Goal: Task Accomplishment & Management: Complete application form

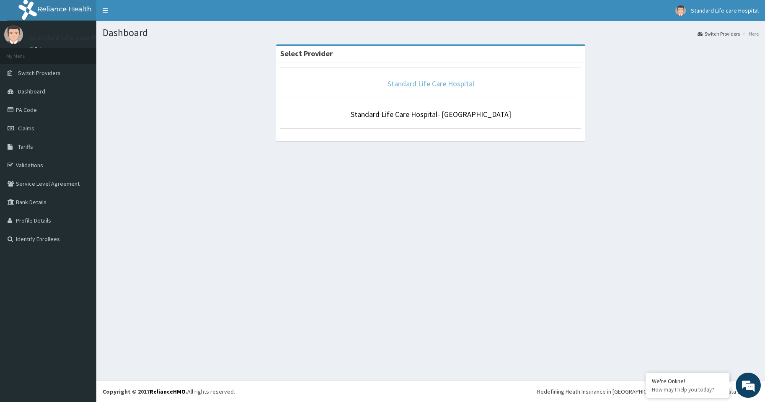
click at [437, 83] on link "Standard Life Care Hospital" at bounding box center [430, 84] width 87 height 10
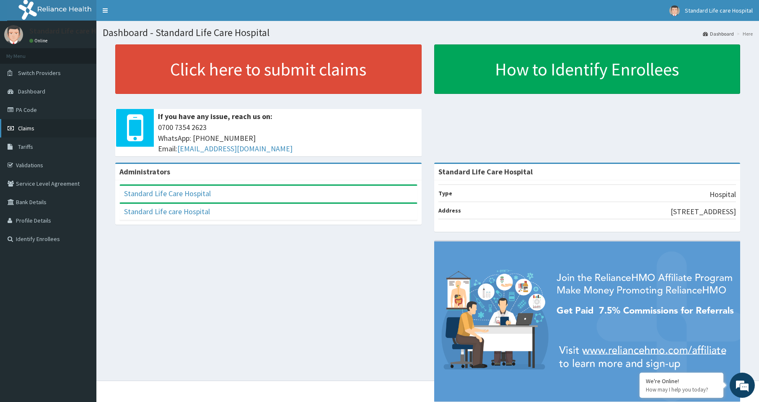
click at [63, 130] on link "Claims" at bounding box center [48, 128] width 96 height 18
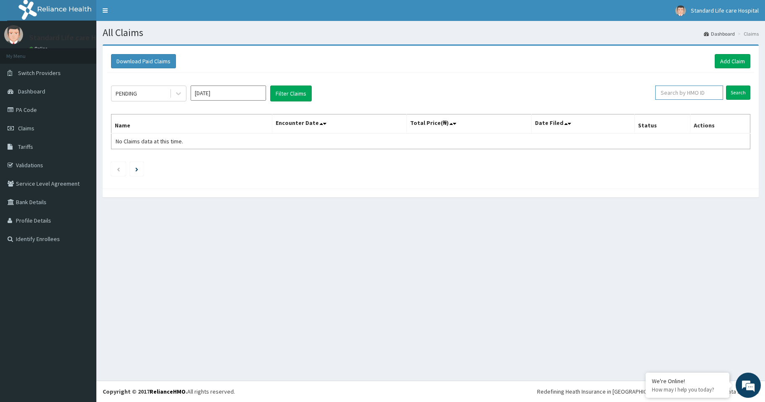
click at [666, 93] on input "text" at bounding box center [689, 92] width 68 height 14
type input "AIP/10188/A"
click at [732, 94] on input "Search" at bounding box center [738, 92] width 24 height 14
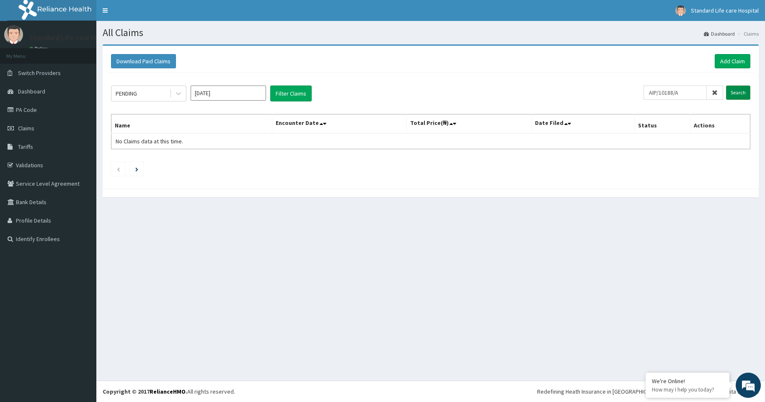
click at [732, 94] on input "Search" at bounding box center [738, 92] width 24 height 14
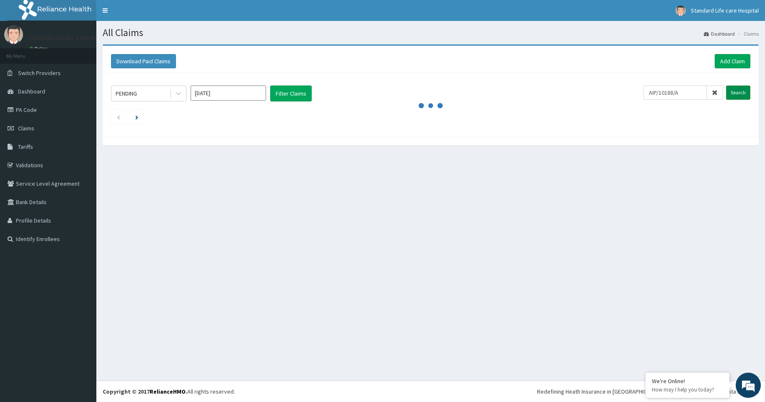
click at [732, 94] on input "Search" at bounding box center [738, 92] width 24 height 14
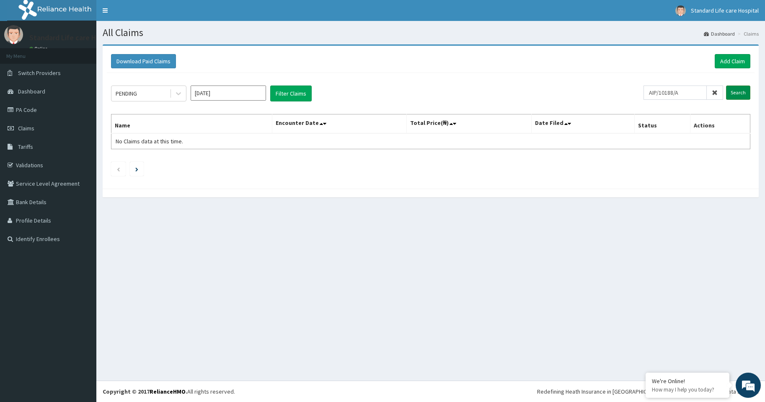
click at [732, 94] on input "Search" at bounding box center [738, 92] width 24 height 14
click at [43, 129] on link "Claims" at bounding box center [48, 128] width 96 height 18
click at [721, 58] on link "Add Claim" at bounding box center [733, 61] width 36 height 14
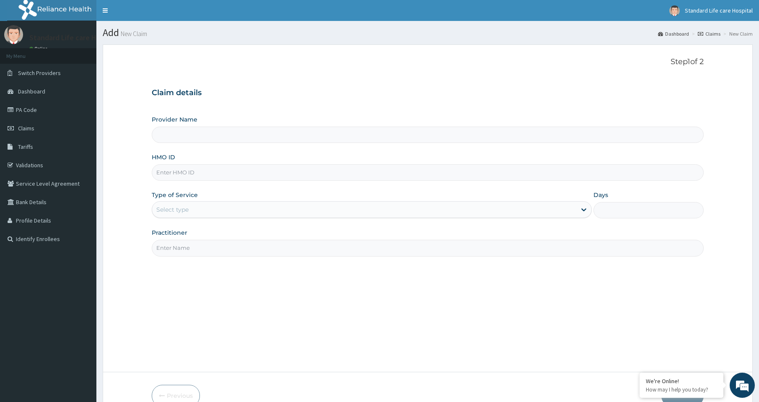
type input "Standard Life Care Hospital"
click at [318, 170] on input "HMO ID" at bounding box center [428, 172] width 552 height 16
type input "AIP/10188/A"
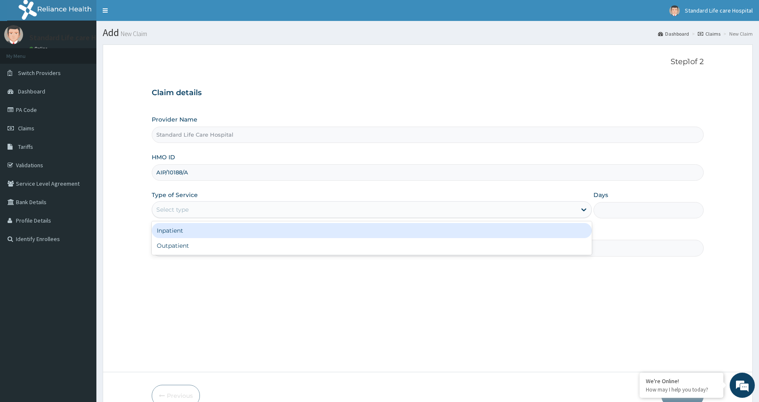
click at [300, 204] on div "Select type" at bounding box center [364, 209] width 424 height 13
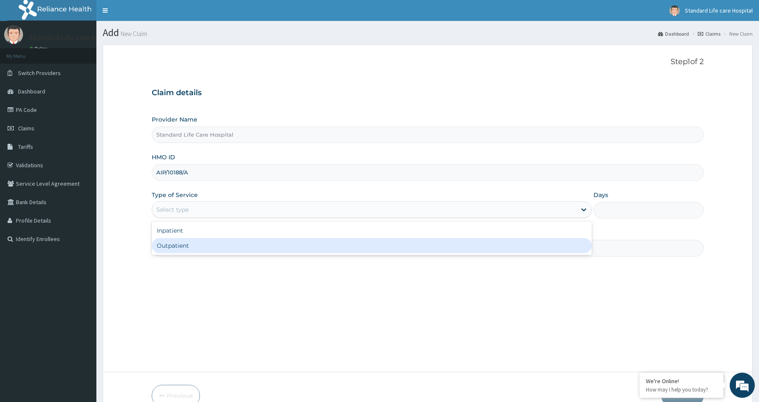
click at [283, 244] on div "Outpatient" at bounding box center [372, 245] width 440 height 15
type input "1"
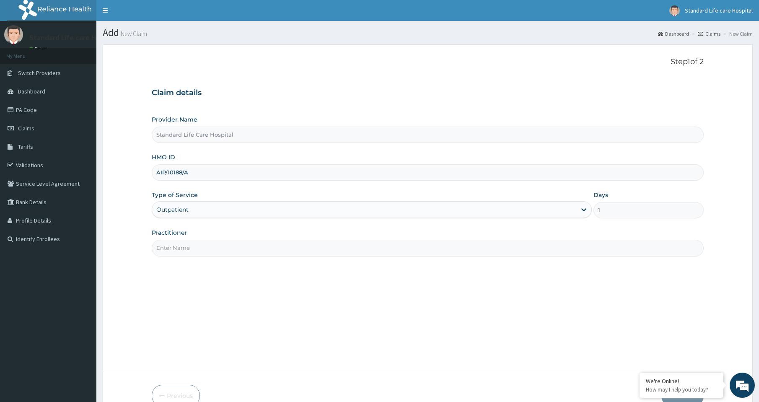
click at [283, 244] on input "Practitioner" at bounding box center [428, 248] width 552 height 16
click at [209, 246] on input "DR ADEDIRAN" at bounding box center [428, 248] width 552 height 16
type input "DR OAIKHENA"
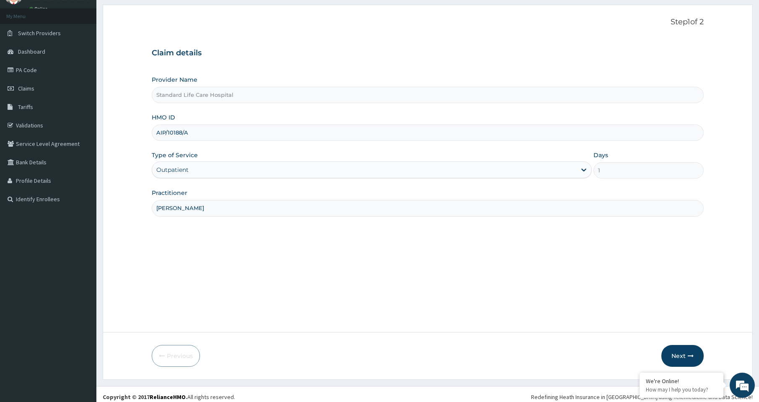
scroll to position [45, 0]
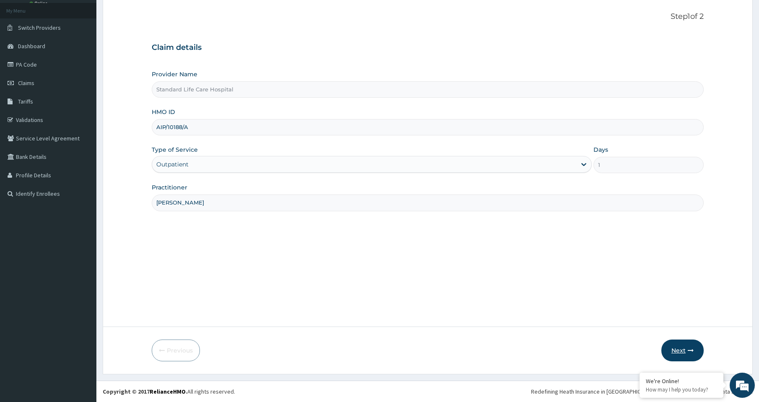
click at [680, 342] on button "Next" at bounding box center [682, 350] width 42 height 22
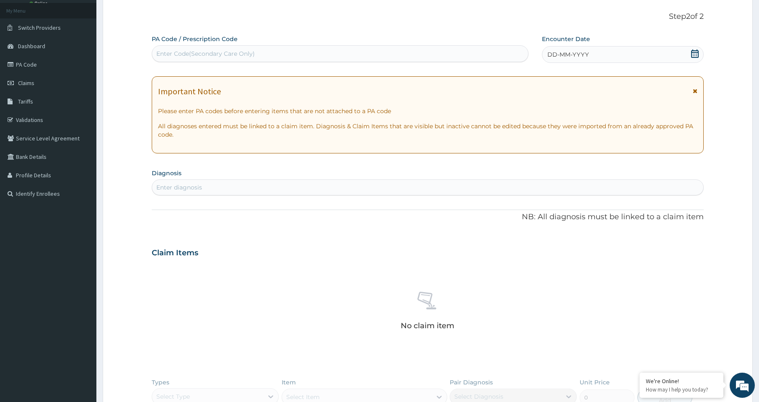
click at [215, 52] on div "Enter Code(Secondary Care Only)" at bounding box center [205, 53] width 98 height 8
click at [693, 52] on icon at bounding box center [694, 53] width 8 height 8
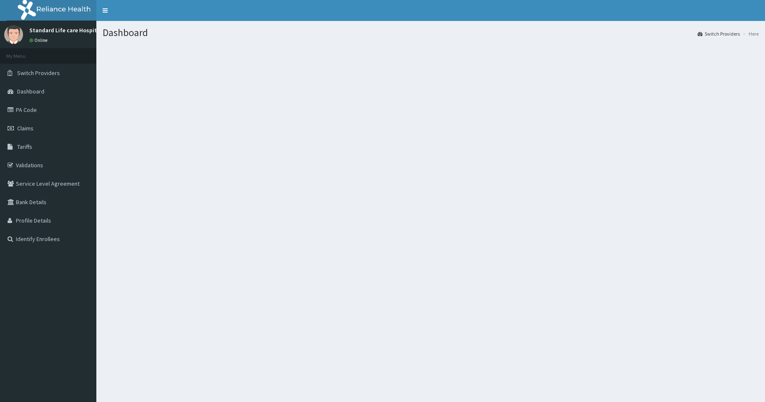
click at [28, 165] on link "Validations" at bounding box center [48, 165] width 96 height 18
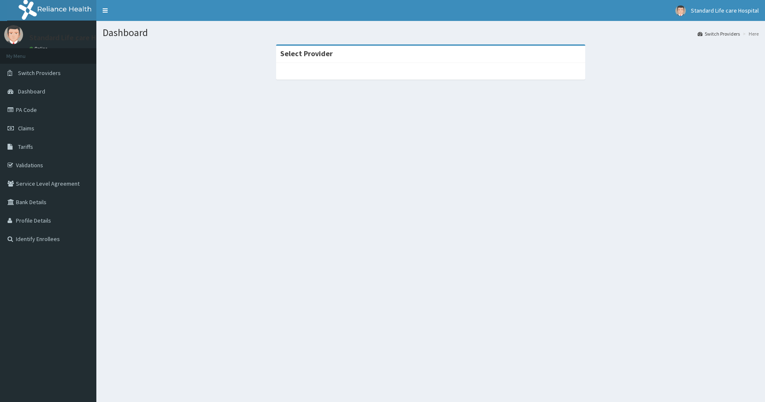
click at [26, 129] on span "Claims" at bounding box center [26, 128] width 16 height 8
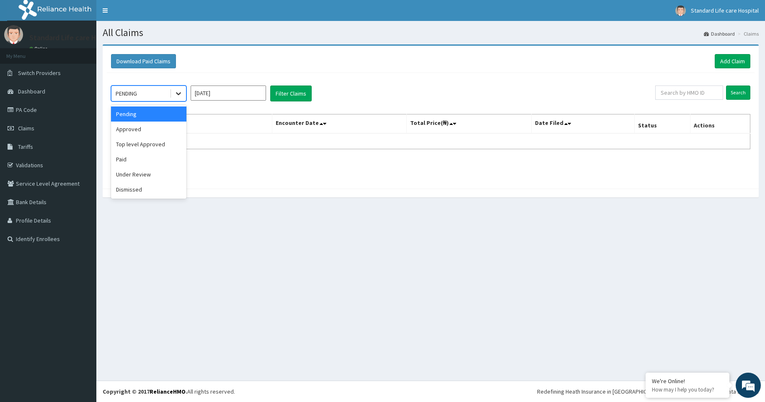
click at [178, 95] on icon at bounding box center [178, 93] width 8 height 8
click at [137, 162] on div "Paid" at bounding box center [148, 159] width 75 height 15
click at [249, 98] on input "Aug 2025" at bounding box center [228, 92] width 75 height 15
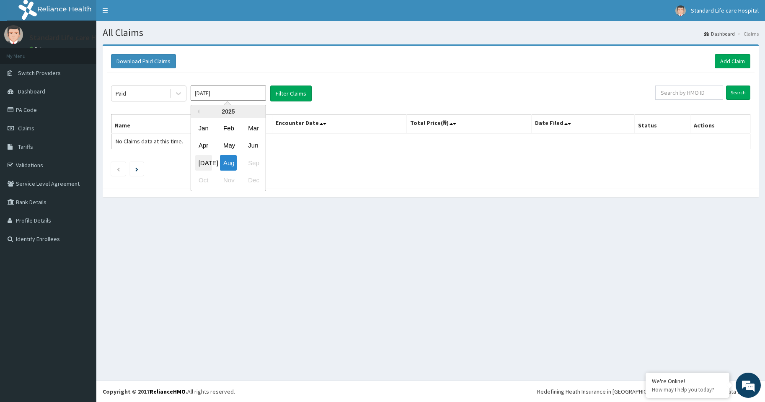
click at [205, 163] on div "Jul" at bounding box center [203, 162] width 17 height 15
type input "Jul 2025"
click at [297, 95] on button "Filter Claims" at bounding box center [290, 93] width 41 height 16
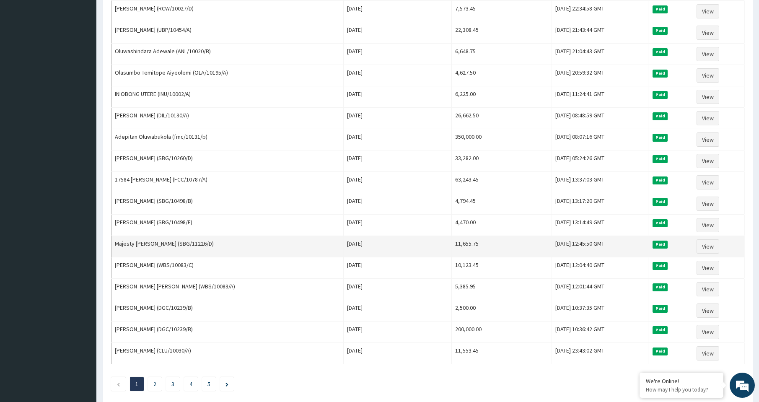
scroll to position [884, 0]
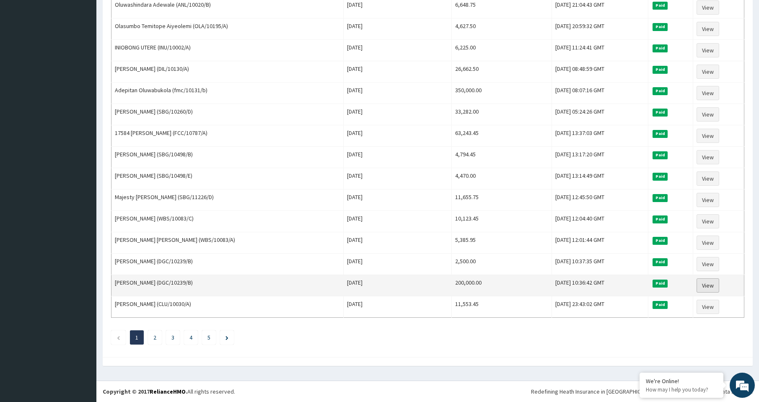
click at [701, 284] on link "View" at bounding box center [707, 285] width 23 height 14
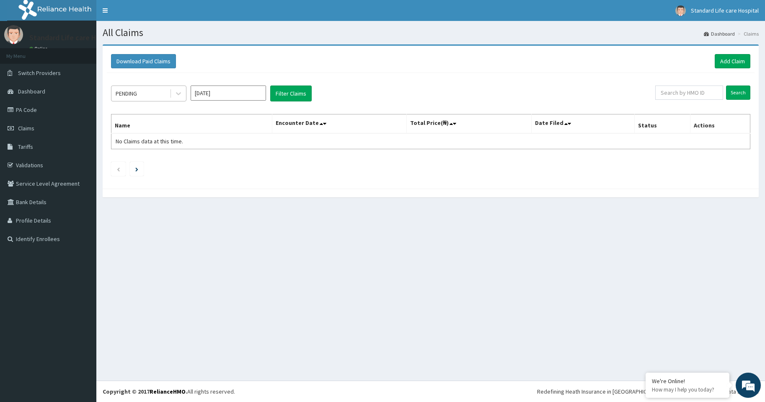
click at [144, 93] on div "PENDING" at bounding box center [140, 93] width 58 height 13
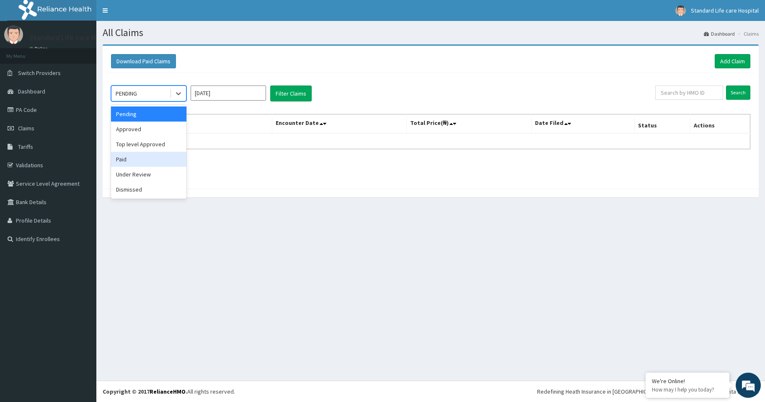
click at [125, 160] on div "Paid" at bounding box center [148, 159] width 75 height 15
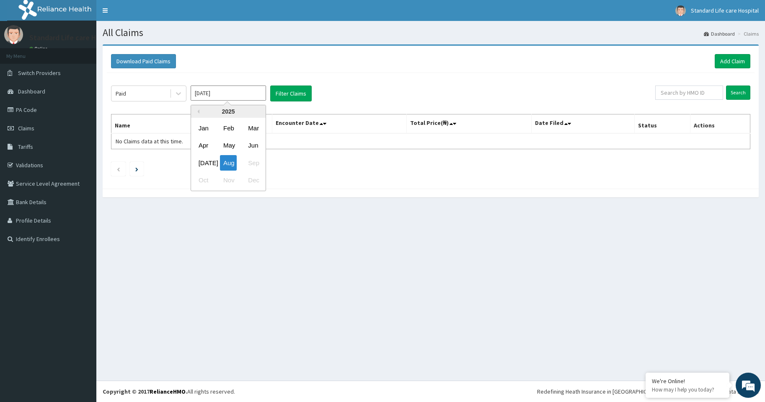
click at [238, 96] on input "Aug 2025" at bounding box center [228, 92] width 75 height 15
click at [205, 163] on div "Jul" at bounding box center [203, 162] width 17 height 15
type input "Jul 2025"
click at [301, 95] on button "Filter Claims" at bounding box center [290, 93] width 41 height 16
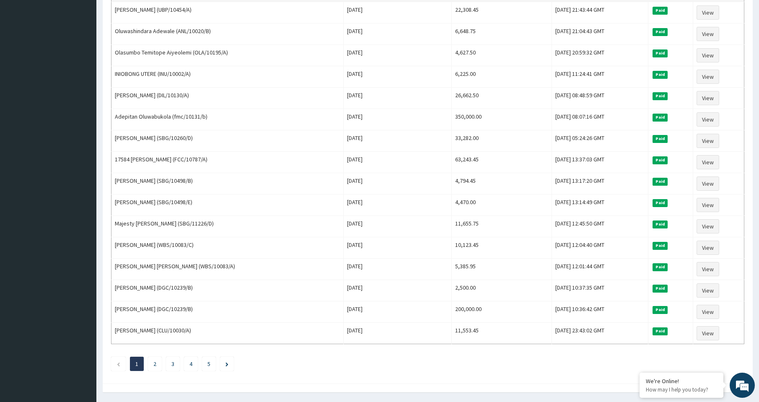
scroll to position [884, 0]
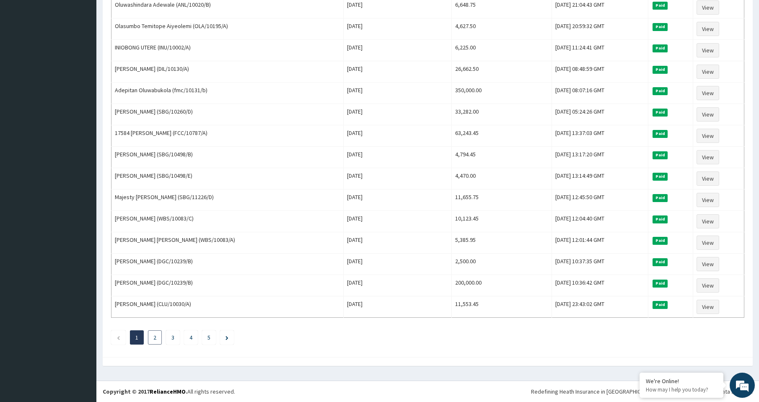
click at [155, 337] on link "2" at bounding box center [154, 337] width 3 height 8
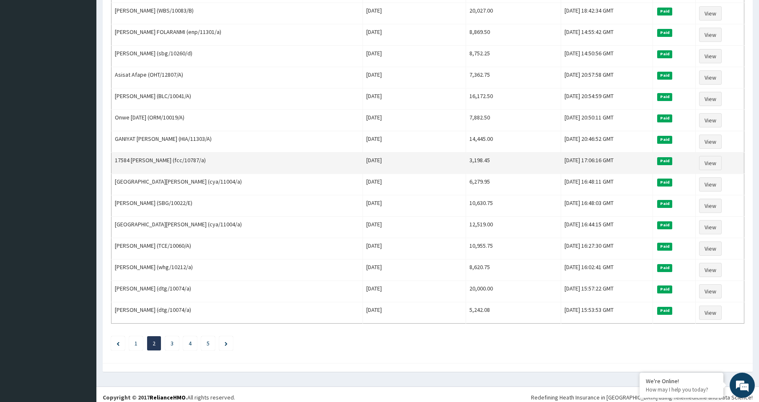
scroll to position [880, 0]
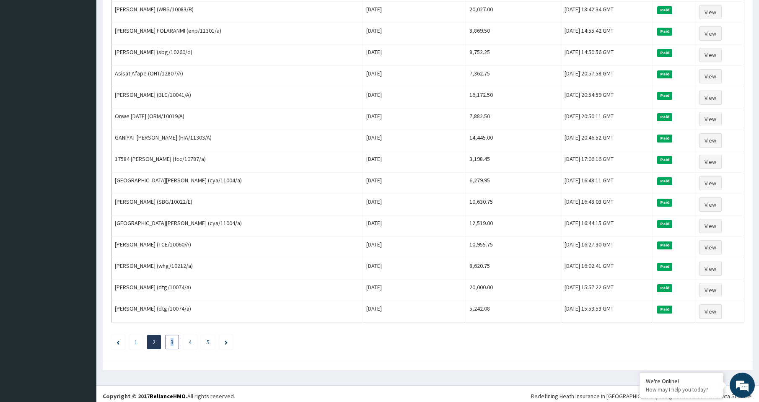
click at [172, 343] on link "3" at bounding box center [171, 342] width 3 height 8
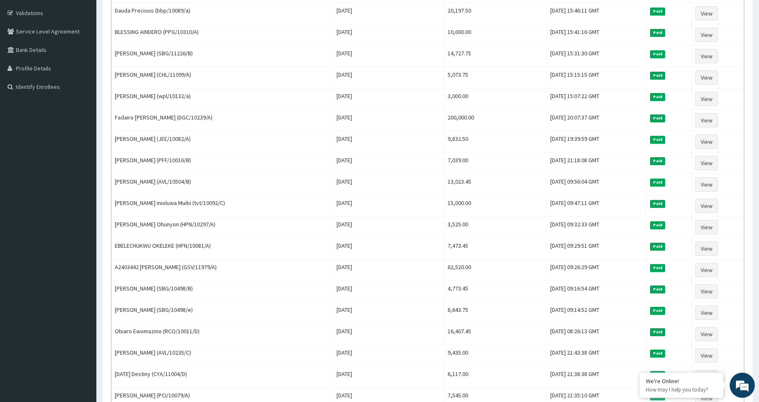
scroll to position [154, 0]
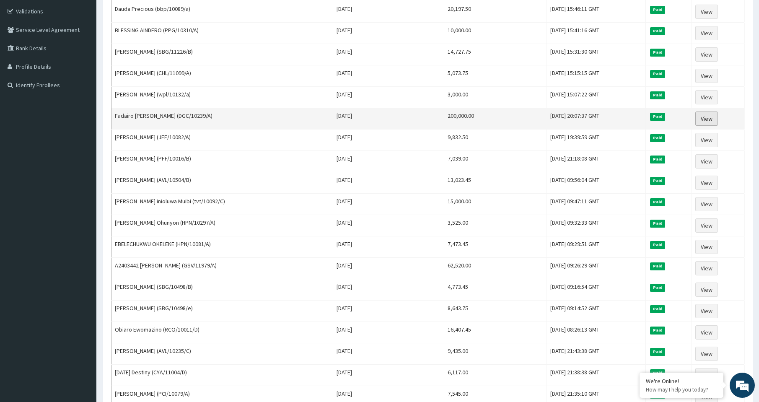
click at [712, 117] on link "View" at bounding box center [706, 118] width 23 height 14
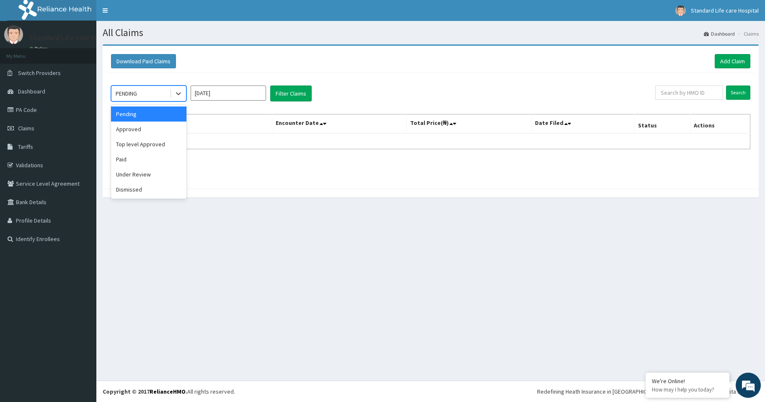
click at [157, 94] on div "PENDING" at bounding box center [140, 93] width 58 height 13
click at [134, 159] on div "Paid" at bounding box center [148, 159] width 75 height 15
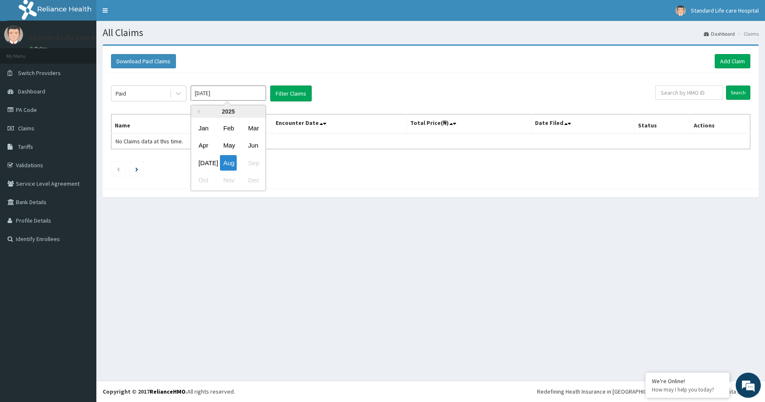
click at [241, 95] on input "[DATE]" at bounding box center [228, 92] width 75 height 15
click at [203, 162] on div "[DATE]" at bounding box center [203, 162] width 17 height 15
type input "[DATE]"
click at [294, 93] on button "Filter Claims" at bounding box center [290, 93] width 41 height 16
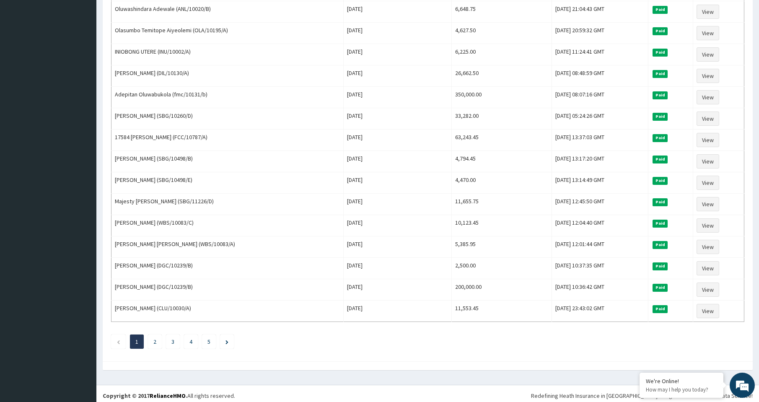
scroll to position [884, 0]
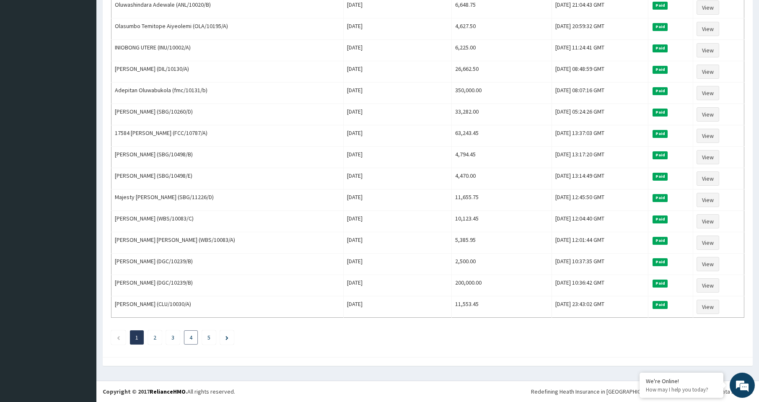
click at [191, 338] on link "4" at bounding box center [190, 337] width 3 height 8
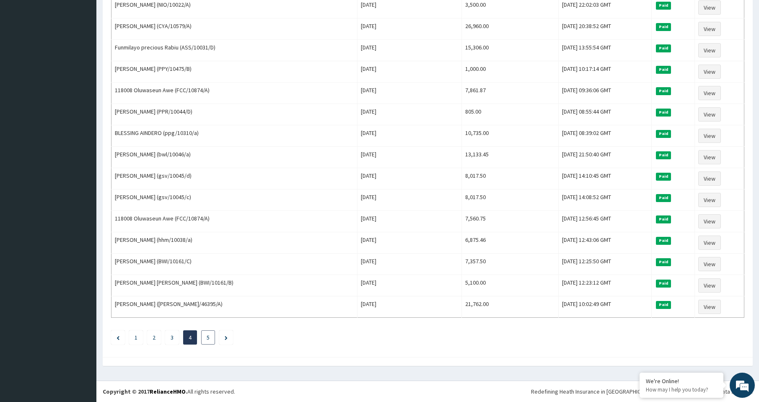
click at [208, 337] on link "5" at bounding box center [207, 337] width 3 height 8
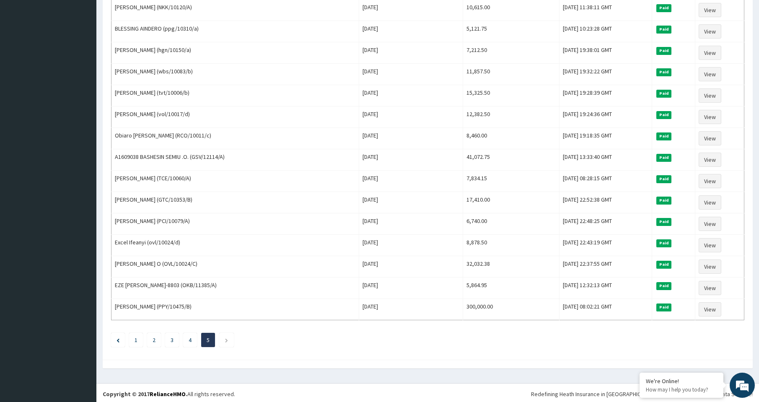
scroll to position [692, 0]
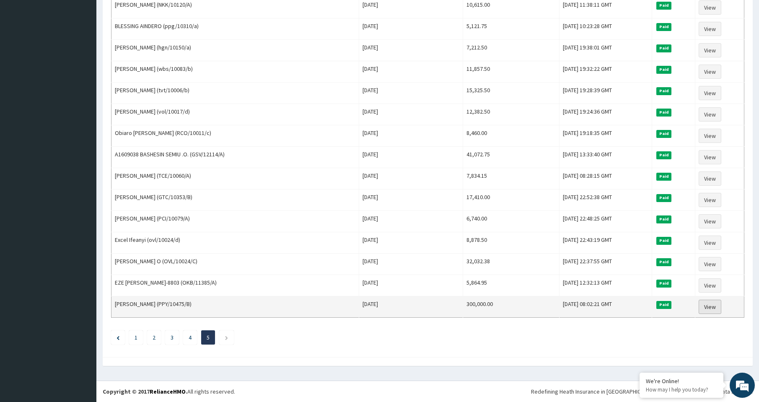
click at [711, 307] on link "View" at bounding box center [709, 306] width 23 height 14
